Goal: Task Accomplishment & Management: Use online tool/utility

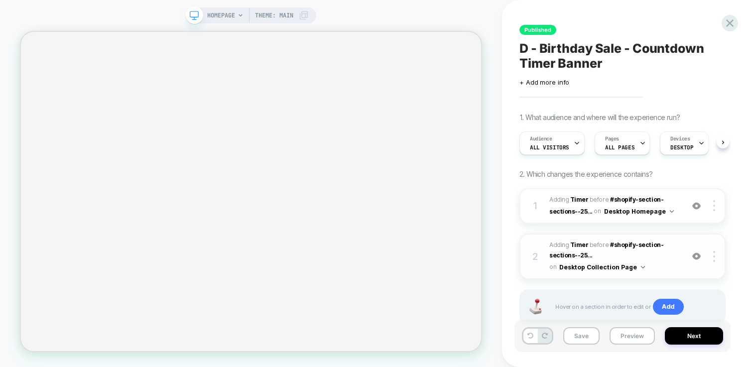
scroll to position [0, 0]
click at [576, 197] on b "Timer" at bounding box center [579, 199] width 18 height 7
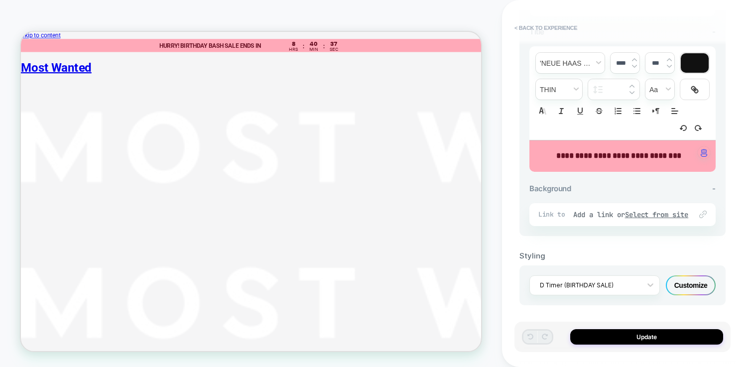
scroll to position [150, 0]
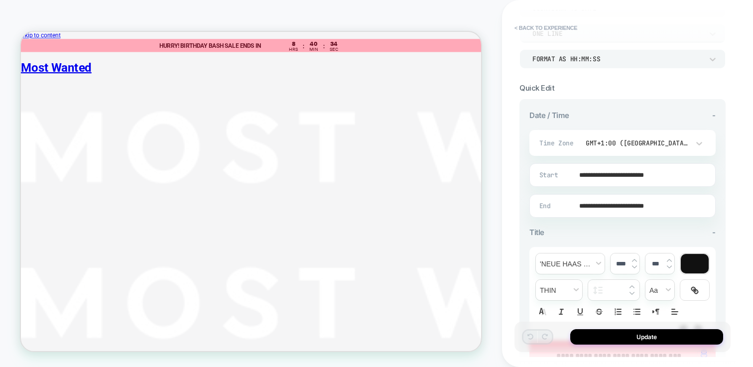
click at [646, 205] on input "**********" at bounding box center [620, 205] width 185 height 23
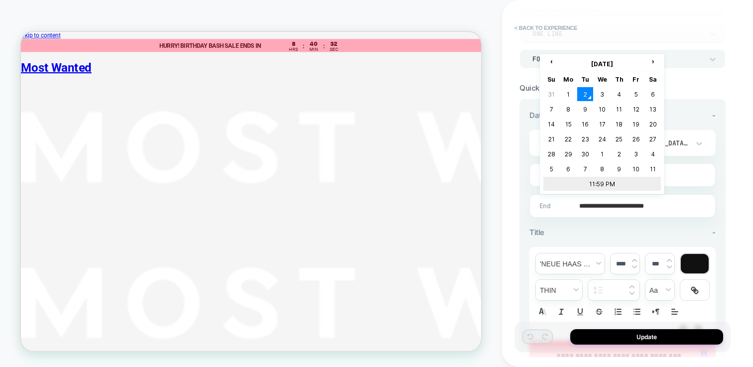
click at [598, 186] on td "11:59 PM" at bounding box center [602, 184] width 118 height 14
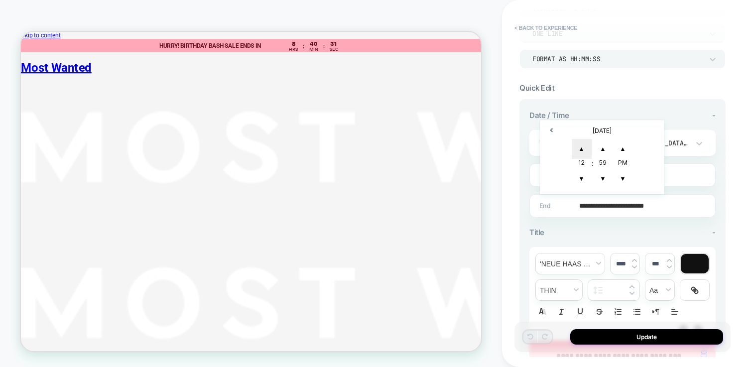
click at [586, 148] on span "▲" at bounding box center [582, 149] width 20 height 20
click at [602, 173] on span "▼" at bounding box center [603, 179] width 20 height 20
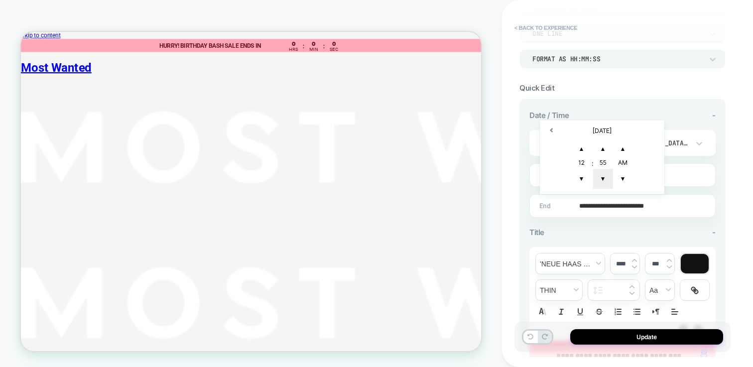
click at [602, 173] on span "▼" at bounding box center [603, 179] width 20 height 20
click at [604, 161] on div "54" at bounding box center [603, 164] width 20 height 10
click at [603, 150] on span "▲" at bounding box center [603, 149] width 20 height 20
click at [604, 148] on span "▲" at bounding box center [603, 149] width 20 height 20
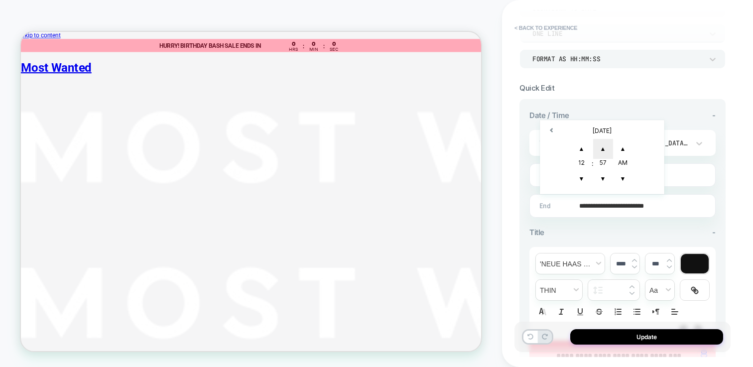
click at [604, 148] on span "▲" at bounding box center [603, 149] width 20 height 20
type input "**********"
click at [626, 148] on span "▲" at bounding box center [623, 149] width 20 height 20
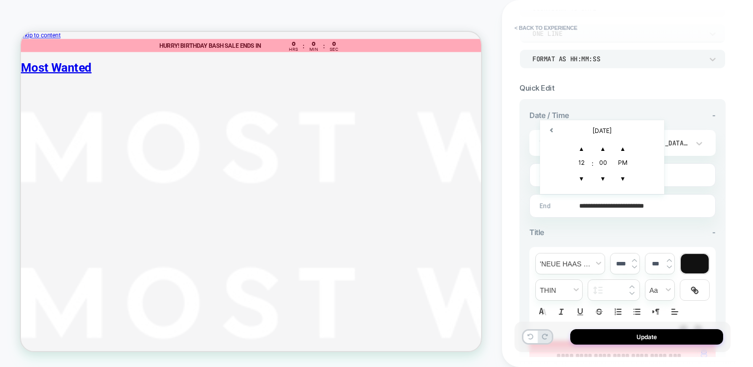
click at [670, 222] on div "**********" at bounding box center [622, 269] width 186 height 316
click at [534, 24] on button "< Back to experience" at bounding box center [546, 28] width 73 height 16
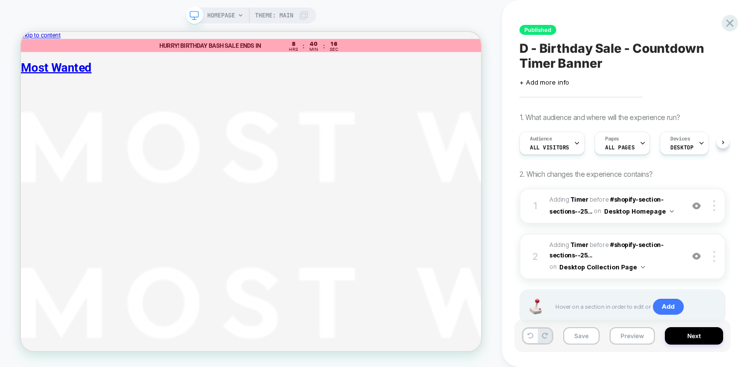
scroll to position [0, 0]
click at [730, 22] on icon at bounding box center [729, 22] width 7 height 7
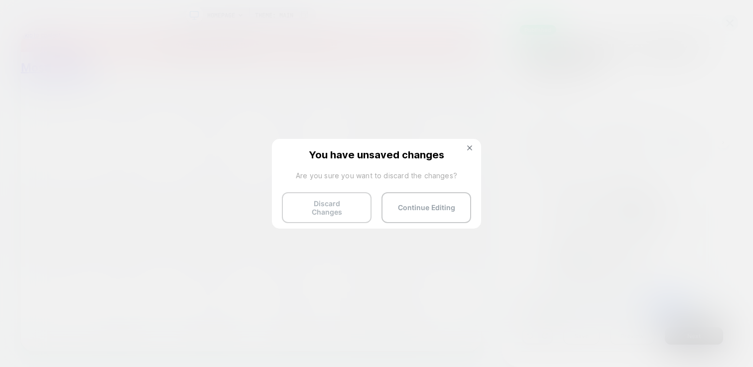
click at [350, 209] on button "Discard Changes" at bounding box center [327, 207] width 90 height 31
